Goal: Obtain resource: Obtain resource

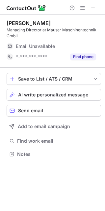
scroll to position [149, 105]
click at [94, 5] on span at bounding box center [93, 7] width 5 height 5
click at [91, 6] on button at bounding box center [94, 8] width 8 height 8
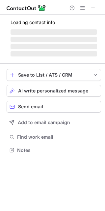
scroll to position [149, 105]
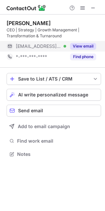
click at [81, 45] on button "View email" at bounding box center [83, 46] width 26 height 7
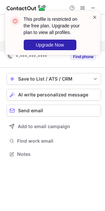
click at [95, 18] on span at bounding box center [95, 17] width 5 height 7
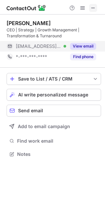
click at [91, 7] on span at bounding box center [93, 7] width 5 height 5
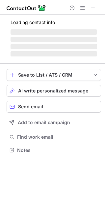
scroll to position [154, 105]
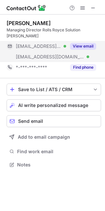
click at [83, 43] on button "View email" at bounding box center [83, 46] width 26 height 7
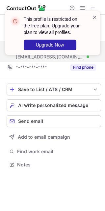
click at [93, 16] on span at bounding box center [95, 17] width 5 height 7
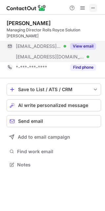
click at [91, 7] on span at bounding box center [93, 7] width 5 height 5
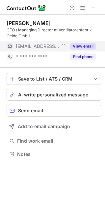
scroll to position [149, 105]
click at [82, 47] on button "View email" at bounding box center [83, 46] width 26 height 7
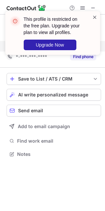
click at [97, 19] on span at bounding box center [95, 17] width 5 height 7
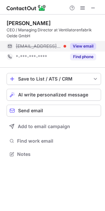
click at [94, 8] on span at bounding box center [93, 7] width 5 height 5
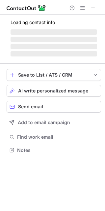
scroll to position [3, 3]
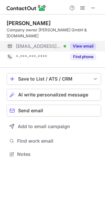
click at [79, 43] on button "View email" at bounding box center [83, 46] width 26 height 7
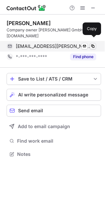
click at [90, 43] on button at bounding box center [93, 46] width 7 height 7
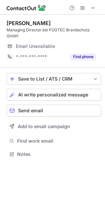
scroll to position [149, 105]
drag, startPoint x: 93, startPoint y: 7, endPoint x: 77, endPoint y: 7, distance: 16.2
click at [93, 7] on span at bounding box center [93, 7] width 5 height 5
click at [90, 7] on button at bounding box center [94, 8] width 8 height 8
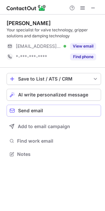
scroll to position [149, 105]
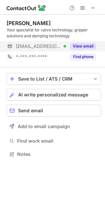
click at [82, 45] on button "View email" at bounding box center [83, 46] width 26 height 7
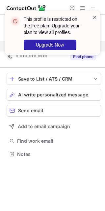
click at [96, 18] on span at bounding box center [95, 17] width 5 height 7
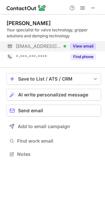
click at [92, 7] on span at bounding box center [93, 7] width 5 height 5
